Goal: Information Seeking & Learning: Learn about a topic

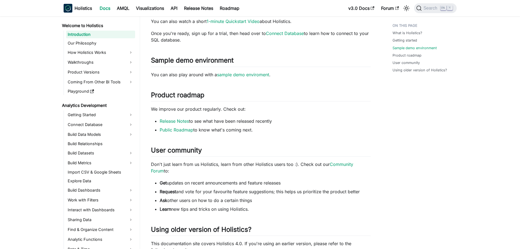
scroll to position [300, 0]
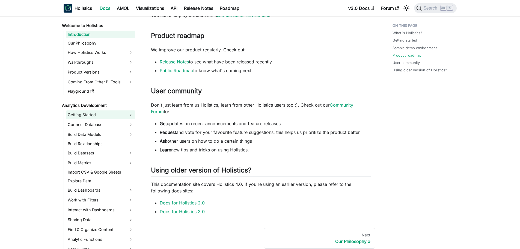
click at [112, 115] on link "Getting Started" at bounding box center [100, 114] width 69 height 9
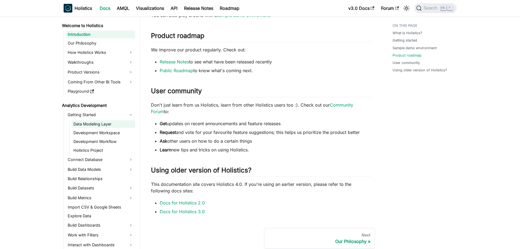
click at [97, 123] on link "Data Modeling Layer" at bounding box center [103, 124] width 63 height 8
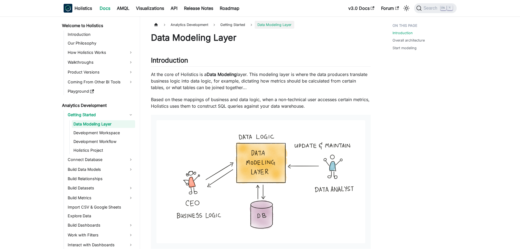
click at [183, 83] on p "At the core of Holistics is a Data Modeling layer. This modeling layer is where…" at bounding box center [261, 81] width 220 height 20
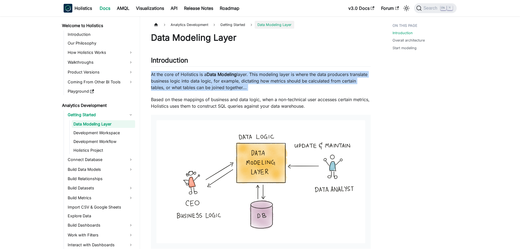
click at [183, 83] on p "At the core of Holistics is a Data Modeling layer. This modeling layer is where…" at bounding box center [261, 81] width 220 height 20
click at [193, 87] on p "At the core of Holistics is a Data Modeling layer. This modeling layer is where…" at bounding box center [261, 81] width 220 height 20
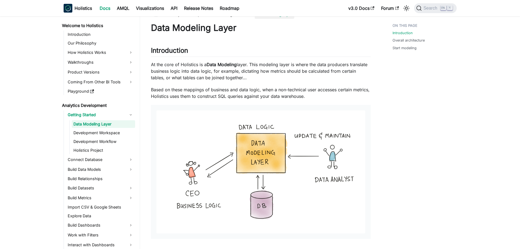
scroll to position [27, 0]
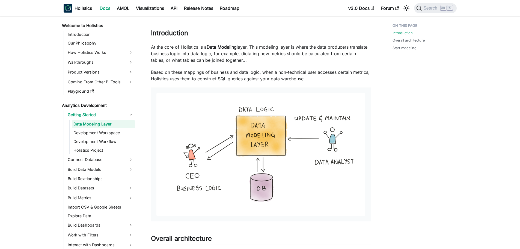
click at [402, 138] on div "Introduction Overall architecture Start modeling" at bounding box center [421, 246] width 80 height 506
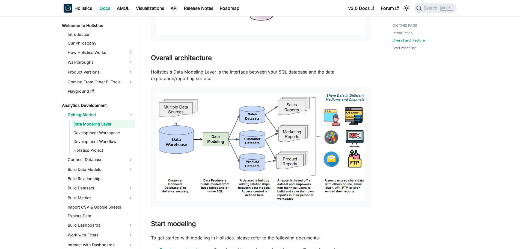
scroll to position [218, 0]
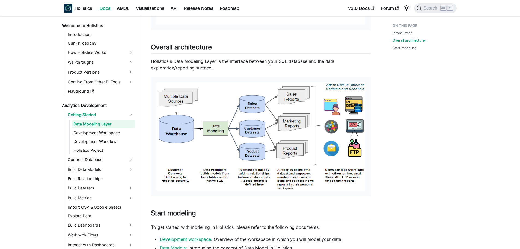
click at [281, 60] on p "Holistics's Data Modeling Layer is the interface between your SQL database and …" at bounding box center [261, 64] width 220 height 13
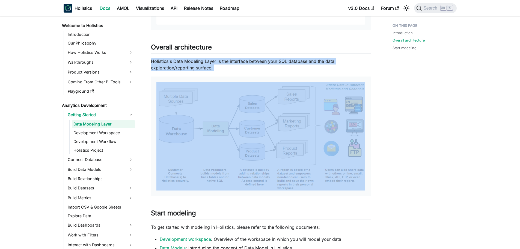
click at [281, 60] on p "Holistics's Data Modeling Layer is the interface between your SQL database and …" at bounding box center [261, 64] width 220 height 13
click at [284, 65] on p "Holistics's Data Modeling Layer is the interface between your SQL database and …" at bounding box center [261, 64] width 220 height 13
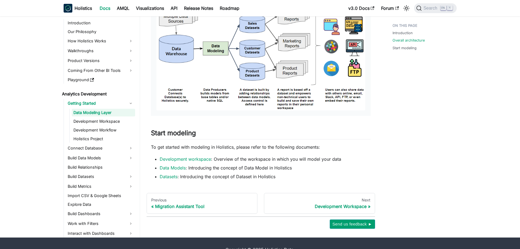
scroll to position [311, 0]
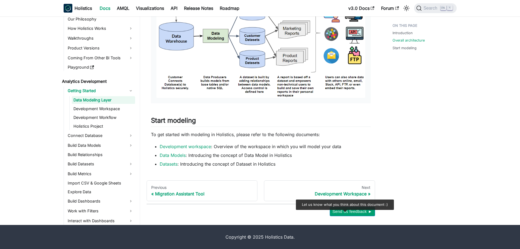
click at [344, 212] on span "Send us feedback ►" at bounding box center [352, 211] width 40 height 7
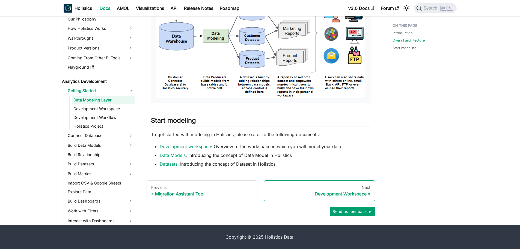
click at [322, 188] on div "Next" at bounding box center [319, 187] width 102 height 5
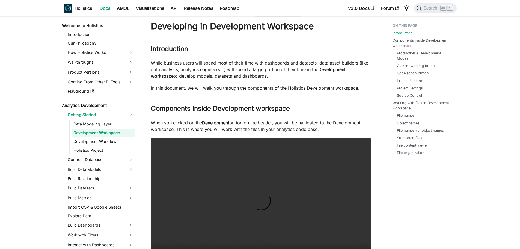
scroll to position [27, 0]
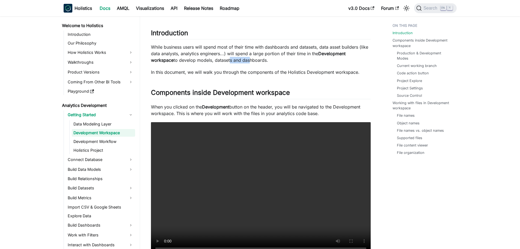
drag, startPoint x: 205, startPoint y: 59, endPoint x: 224, endPoint y: 58, distance: 19.4
click at [224, 58] on p "While business users will spend most of their time with dashboards and datasets…" at bounding box center [261, 54] width 220 height 20
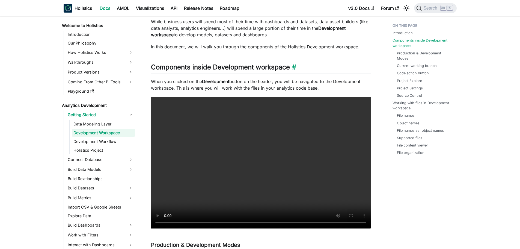
scroll to position [55, 0]
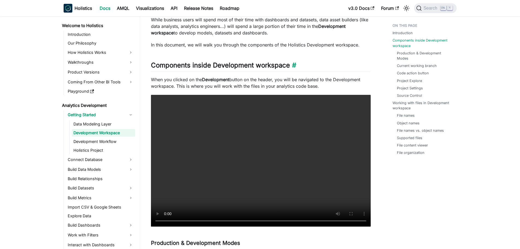
click at [268, 67] on h2 "Components inside Development workspace ​" at bounding box center [261, 66] width 220 height 10
click at [267, 83] on p "When you clicked on the Development button on the header, you will be navigated…" at bounding box center [261, 82] width 220 height 13
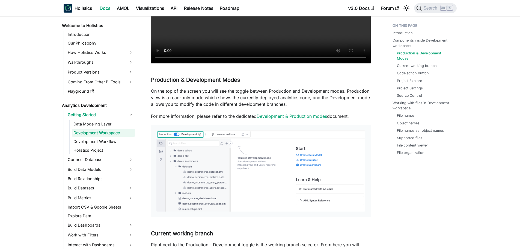
scroll to position [218, 0]
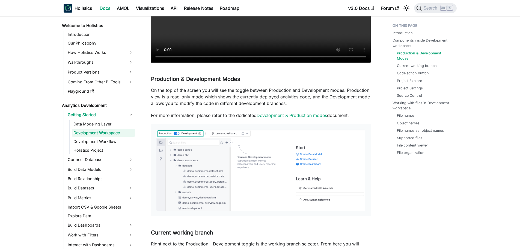
click at [287, 88] on p "On the top of the screen you will see the toggle between Production and Develop…" at bounding box center [261, 97] width 220 height 20
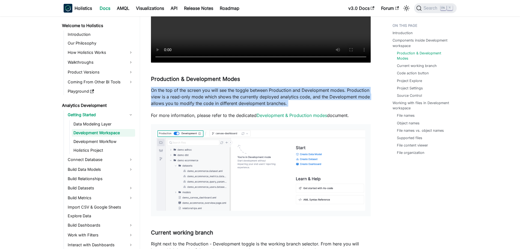
click at [287, 88] on p "On the top of the screen you will see the toggle between Production and Develop…" at bounding box center [261, 97] width 220 height 20
click at [287, 90] on p "On the top of the screen you will see the toggle between Production and Develop…" at bounding box center [261, 97] width 220 height 20
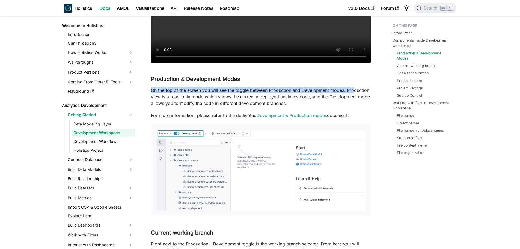
drag, startPoint x: 149, startPoint y: 91, endPoint x: 354, endPoint y: 88, distance: 204.6
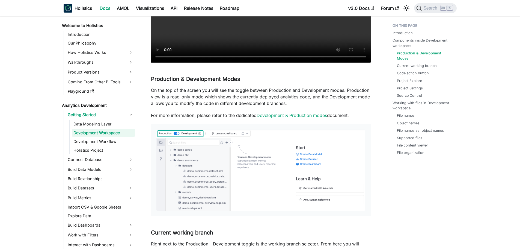
click at [250, 97] on p "On the top of the screen you will see the toggle between Production and Develop…" at bounding box center [261, 97] width 220 height 20
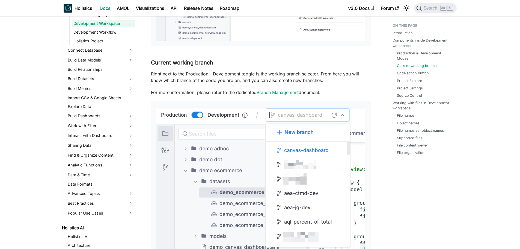
scroll to position [409, 0]
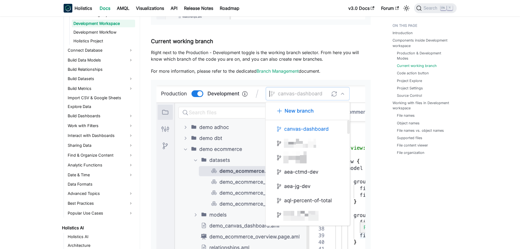
click at [242, 53] on p "Right next to the Production - Development toggle is the working branch selecto…" at bounding box center [261, 55] width 220 height 13
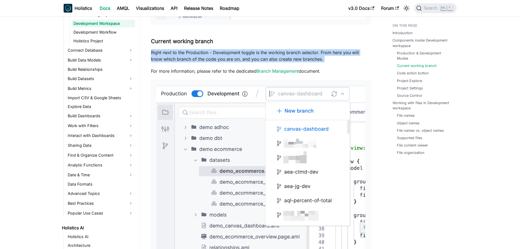
click at [242, 53] on p "Right next to the Production - Development toggle is the working branch selecto…" at bounding box center [261, 55] width 220 height 13
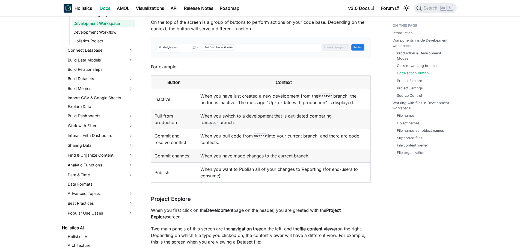
scroll to position [682, 0]
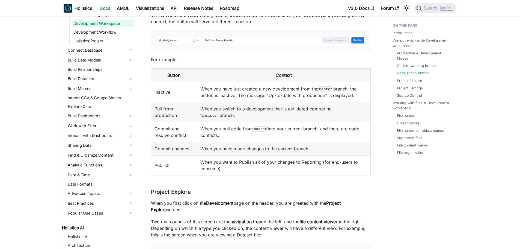
click at [368, 161] on td "When you want to Publish all of your changes to Reporting (for end-users to con…" at bounding box center [283, 165] width 173 height 20
